Goal: Task Accomplishment & Management: Complete application form

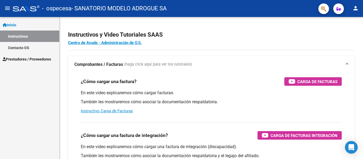
click at [39, 60] on span "Prestadores / Proveedores" at bounding box center [27, 59] width 48 height 6
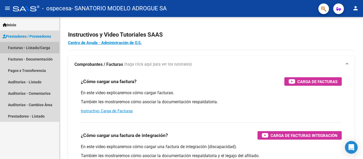
click at [42, 48] on link "Facturas - Listado/Carga" at bounding box center [29, 47] width 59 height 11
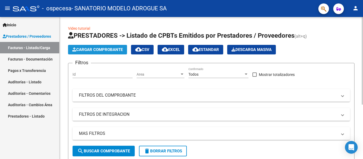
click at [85, 50] on span "Cargar Comprobante" at bounding box center [97, 49] width 51 height 5
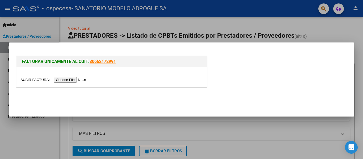
click at [71, 80] on input "file" at bounding box center [53, 80] width 67 height 6
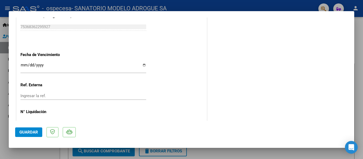
scroll to position [319, 0]
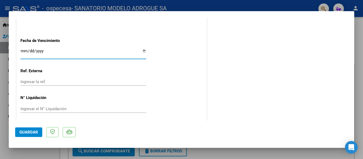
click at [142, 50] on input "Ingresar la fecha" at bounding box center [83, 53] width 126 height 9
type input "[DATE]"
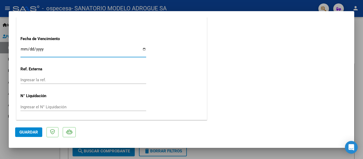
scroll to position [321, 0]
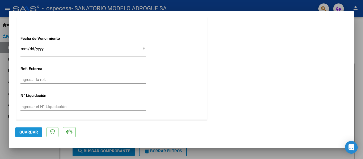
click at [32, 131] on span "Guardar" at bounding box center [28, 132] width 19 height 5
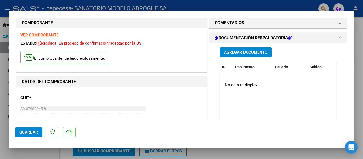
scroll to position [5, 0]
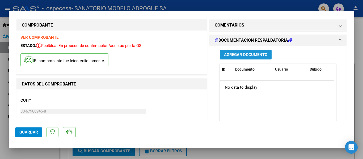
click at [240, 55] on span "Agregar Documento" at bounding box center [245, 54] width 43 height 5
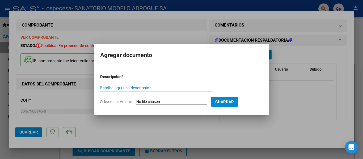
click at [127, 86] on input "Escriba aquí una descripcion" at bounding box center [156, 88] width 112 height 5
type input "DOCUMENTACION RESPALDATORIA"
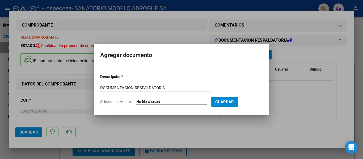
click at [175, 102] on input "Seleccionar Archivo" at bounding box center [171, 102] width 70 height 5
type input "C:\fakepath\B0008-00001004 DOC RESPALDATORIA.pdf"
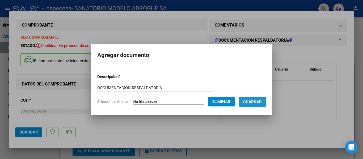
click at [257, 101] on span "Guardar" at bounding box center [252, 102] width 19 height 5
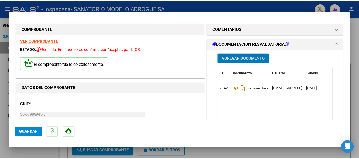
scroll to position [0, 0]
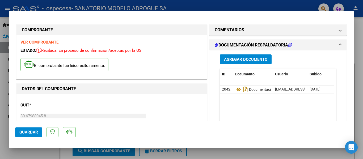
drag, startPoint x: 355, startPoint y: 41, endPoint x: 354, endPoint y: 32, distance: 8.3
click at [354, 32] on div "COMPROBANTE VER COMPROBANTE ESTADO: Recibida. En proceso de confirmacion/acepta…" at bounding box center [181, 79] width 363 height 159
click at [363, 30] on div at bounding box center [181, 79] width 363 height 159
type input "$ 0,00"
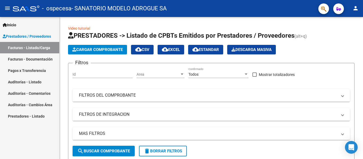
click at [360, 8] on button "person" at bounding box center [356, 8] width 11 height 11
click at [360, 8] on body "menu - ospecesa - SANATORIO MODELO ADROGUE SA person Inicio Instructivos Contac…" at bounding box center [181, 79] width 363 height 159
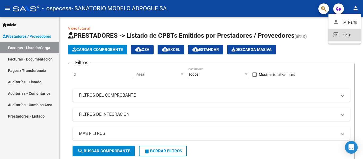
click at [350, 34] on button "exit_to_app Salir" at bounding box center [345, 35] width 32 height 13
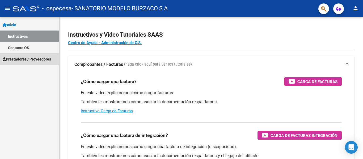
click at [24, 60] on span "Prestadores / Proveedores" at bounding box center [27, 59] width 48 height 6
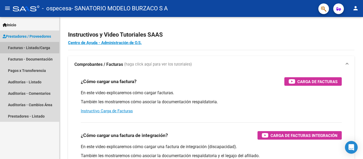
click at [35, 49] on link "Facturas - Listado/Carga" at bounding box center [29, 47] width 59 height 11
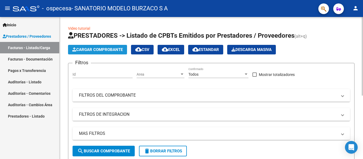
click at [113, 51] on span "Cargar Comprobante" at bounding box center [97, 49] width 51 height 5
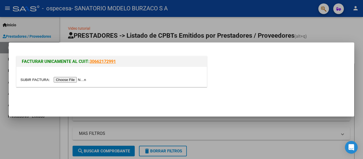
click at [87, 77] on input "file" at bounding box center [53, 80] width 67 height 6
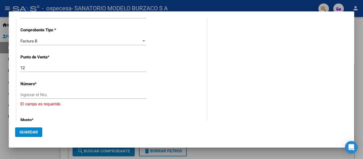
scroll to position [136, 0]
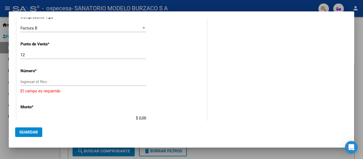
click at [70, 82] on input "Ingresar el Nro." at bounding box center [83, 82] width 126 height 5
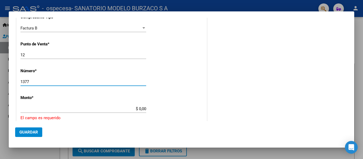
type input "1377"
click at [76, 109] on input "$ 0,00" at bounding box center [83, 109] width 126 height 5
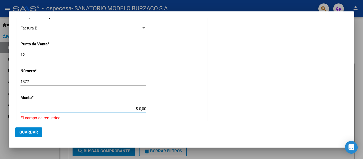
click at [138, 109] on input "$ 0,00" at bounding box center [83, 109] width 126 height 5
type input "$ 377.363,00"
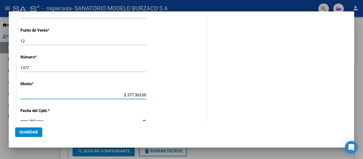
scroll to position [163, 0]
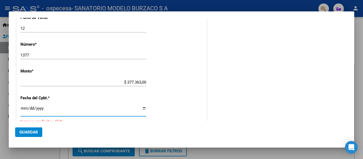
click at [143, 108] on input "Ingresar la fecha" at bounding box center [83, 110] width 126 height 9
type input "[DATE]"
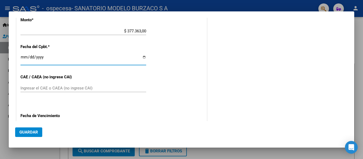
scroll to position [216, 0]
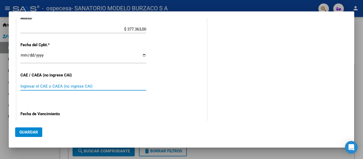
click at [81, 88] on input "Ingresar el CAE o CAEA (no ingrese CAI)" at bounding box center [83, 86] width 126 height 5
click at [24, 85] on input "75363321101965" at bounding box center [83, 86] width 126 height 5
click at [29, 85] on input "75363321101965" at bounding box center [83, 86] width 126 height 5
click at [34, 85] on input "75363321101965" at bounding box center [83, 86] width 126 height 5
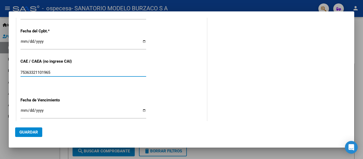
scroll to position [243, 0]
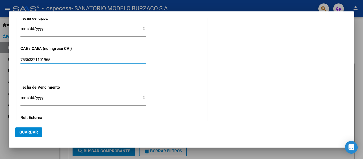
type input "75363321101965"
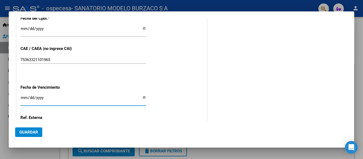
click at [142, 98] on input "Ingresar la fecha" at bounding box center [83, 100] width 126 height 9
type input "[DATE]"
click at [39, 130] on button "Guardar" at bounding box center [28, 133] width 27 height 10
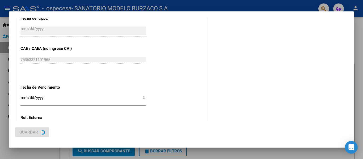
scroll to position [0, 0]
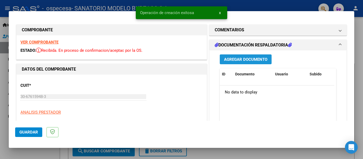
click at [245, 61] on span "Agregar Documento" at bounding box center [245, 59] width 43 height 5
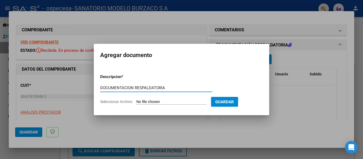
type input "DOCUMENTACION RESPALDATORIA"
click at [177, 102] on input "Seleccionar Archivo" at bounding box center [171, 102] width 70 height 5
type input "C:\fakepath\B00012-00001377 DOC RESPALDATORIA.pdf"
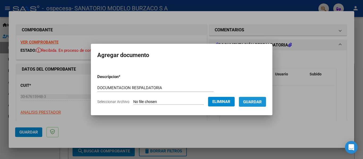
click at [258, 105] on button "Guardar" at bounding box center [252, 102] width 27 height 10
